Goal: Task Accomplishment & Management: Use online tool/utility

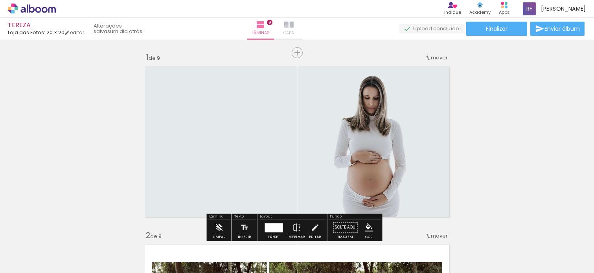
click at [293, 28] on iron-icon at bounding box center [288, 24] width 9 height 9
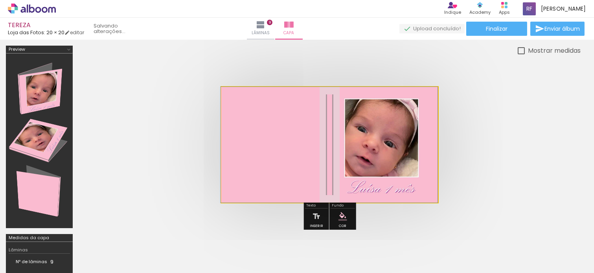
drag, startPoint x: 363, startPoint y: 134, endPoint x: 380, endPoint y: 139, distance: 17.6
drag, startPoint x: 383, startPoint y: 139, endPoint x: 389, endPoint y: 140, distance: 6.3
drag, startPoint x: 401, startPoint y: 154, endPoint x: 409, endPoint y: 156, distance: 8.4
click at [411, 157] on quentale-photo at bounding box center [329, 144] width 216 height 115
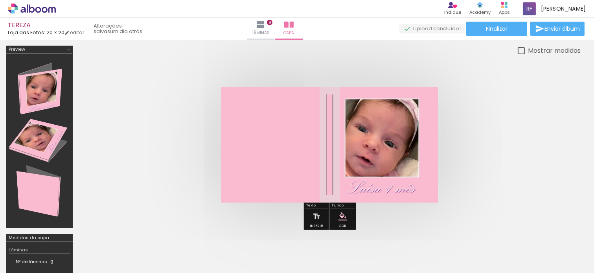
click at [482, 148] on quentale-cover at bounding box center [329, 144] width 439 height 115
click at [489, 26] on span "Finalizar" at bounding box center [496, 28] width 22 height 5
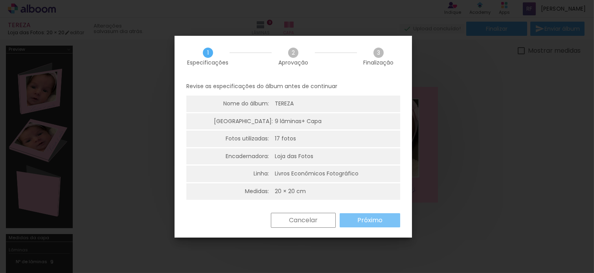
click at [395, 224] on paper-button "Próximo" at bounding box center [369, 220] width 60 height 14
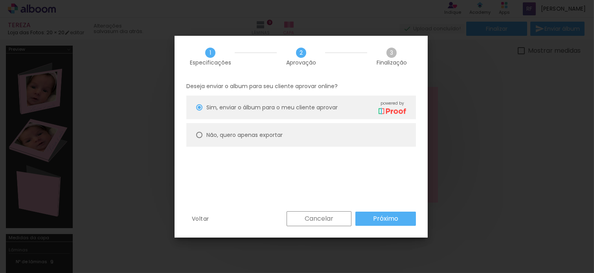
click at [276, 127] on paper-radio-button "Não, quero apenas exportar" at bounding box center [300, 135] width 229 height 24
type paper-radio-button "on"
click at [390, 225] on paper-button "Próximo" at bounding box center [385, 218] width 60 height 14
type input "Alta, 300 DPI"
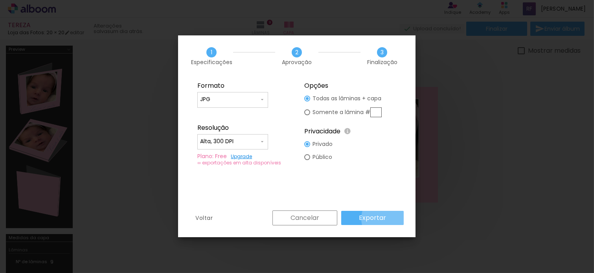
click at [390, 218] on paper-button "Exportar" at bounding box center [372, 218] width 62 height 14
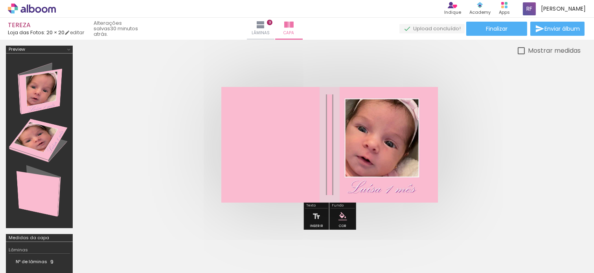
click at [119, 99] on quentale-cover at bounding box center [329, 144] width 439 height 115
